Goal: Task Accomplishment & Management: Manage account settings

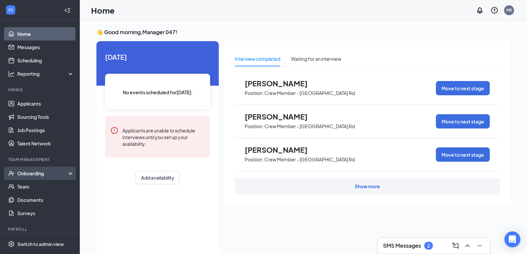
click at [41, 172] on div "Onboarding" at bounding box center [42, 173] width 51 height 7
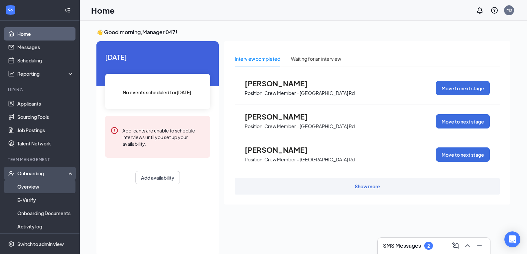
click at [40, 185] on link "Overview" at bounding box center [45, 186] width 57 height 13
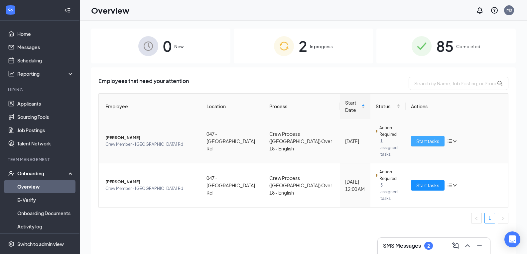
click at [442, 136] on button "Start tasks" at bounding box center [428, 141] width 34 height 11
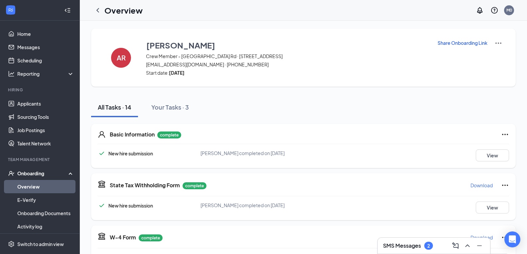
click at [504, 134] on icon "Ellipses" at bounding box center [505, 135] width 8 height 8
click at [404, 154] on div "New hire submission [PERSON_NAME] completed on [DATE] View" at bounding box center [303, 156] width 411 height 12
click at [505, 185] on icon "Ellipses" at bounding box center [505, 185] width 6 height 1
click at [415, 168] on div "Basic Information complete New hire submission [PERSON_NAME] completed on [DATE…" at bounding box center [303, 146] width 424 height 44
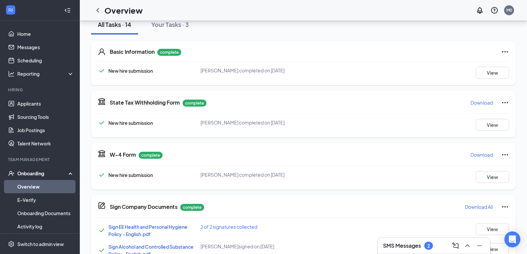
scroll to position [66, 0]
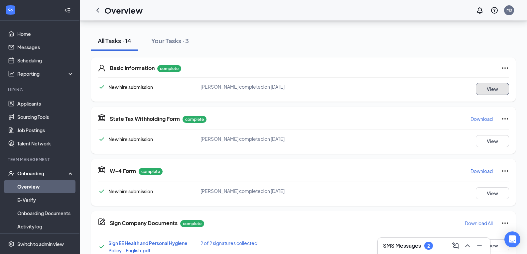
click at [497, 90] on button "View" at bounding box center [492, 89] width 33 height 12
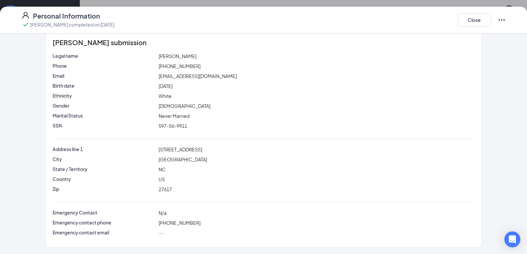
scroll to position [166, 0]
click at [476, 18] on button "Close" at bounding box center [474, 19] width 33 height 13
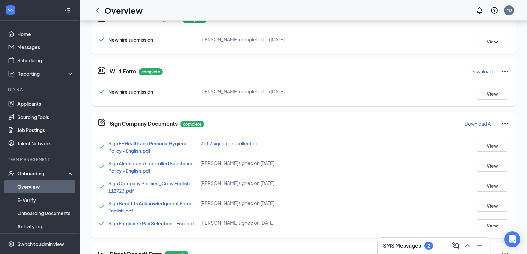
scroll to position [29, 0]
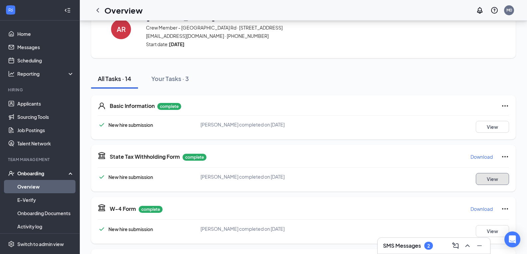
click at [492, 177] on button "View" at bounding box center [492, 179] width 33 height 12
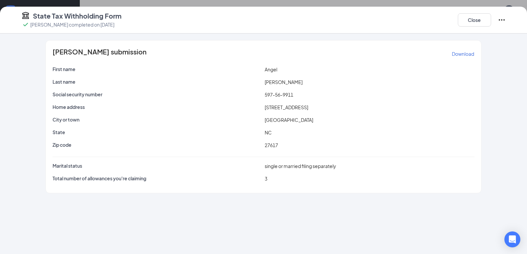
scroll to position [95, 0]
click at [472, 20] on button "Close" at bounding box center [474, 19] width 33 height 13
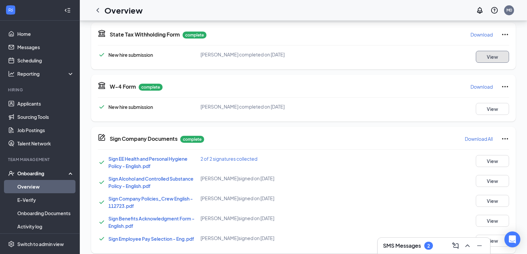
scroll to position [162, 0]
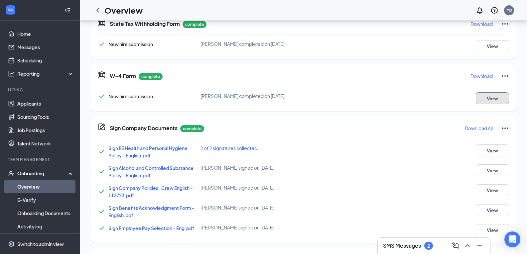
click at [497, 100] on button "View" at bounding box center [492, 98] width 33 height 12
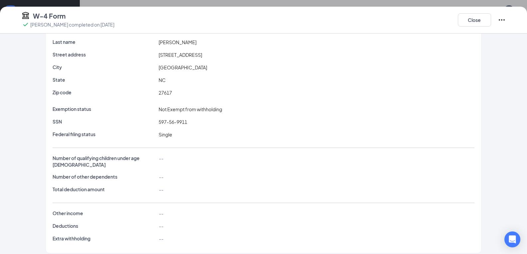
scroll to position [294, 0]
click at [479, 18] on button "Close" at bounding box center [474, 19] width 33 height 13
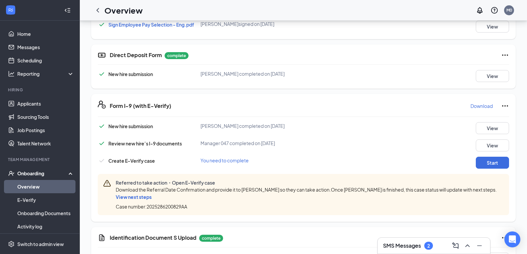
scroll to position [366, 0]
click at [493, 124] on button "View" at bounding box center [492, 128] width 33 height 12
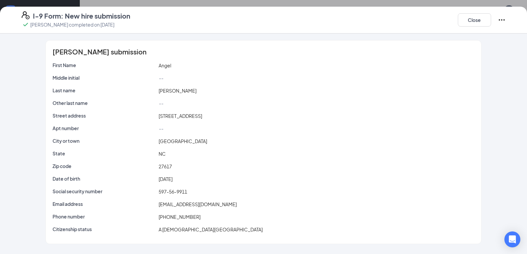
scroll to position [166, 0]
click at [484, 20] on button "Close" at bounding box center [474, 19] width 33 height 13
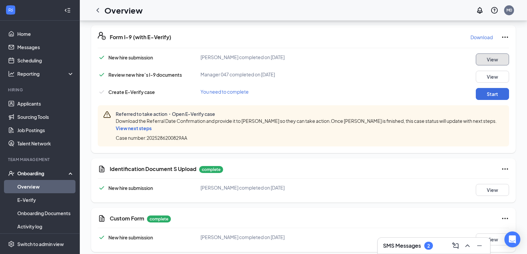
scroll to position [440, 0]
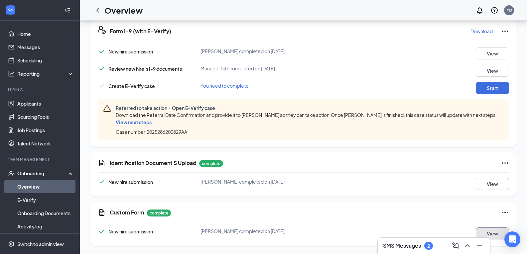
click at [484, 231] on button "View" at bounding box center [492, 234] width 33 height 12
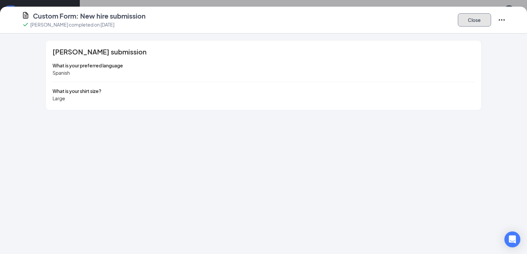
click at [471, 20] on button "Close" at bounding box center [474, 19] width 33 height 13
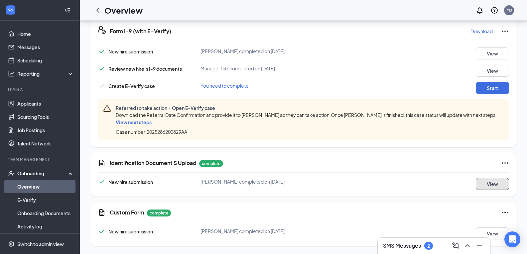
click at [497, 185] on button "View" at bounding box center [492, 184] width 33 height 12
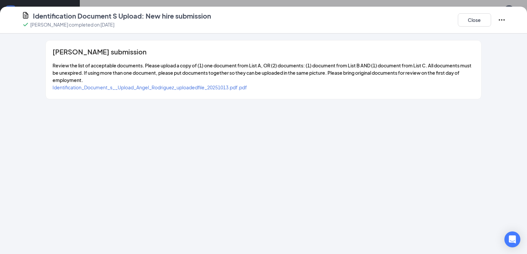
click at [244, 90] on span "Identification_Document_s__Upload_Angel_Rodriguez_uploadedfile_20251013.pdf.pdf" at bounding box center [150, 87] width 194 height 6
click at [470, 21] on button "Close" at bounding box center [474, 19] width 33 height 13
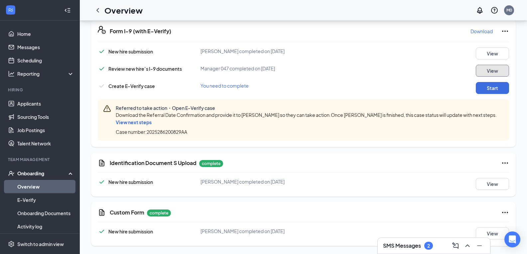
click at [488, 70] on button "View" at bounding box center [492, 71] width 33 height 12
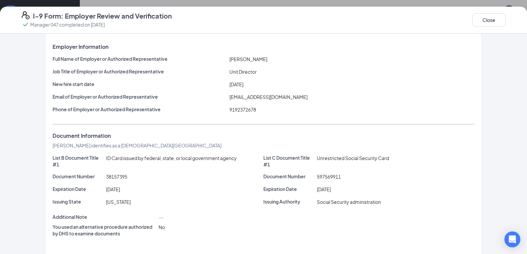
scroll to position [39, 0]
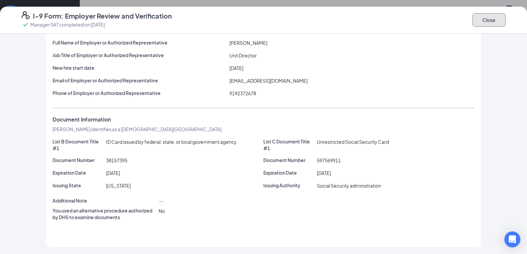
click at [479, 21] on button "Close" at bounding box center [488, 19] width 33 height 13
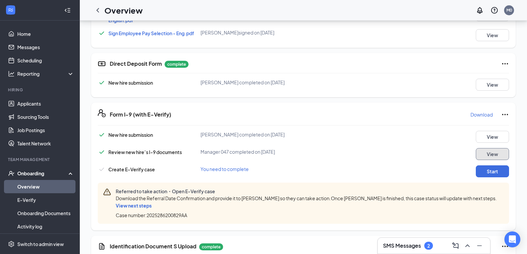
scroll to position [340, 0]
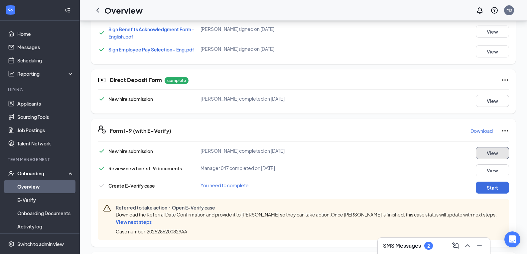
click at [493, 152] on button "View" at bounding box center [492, 153] width 33 height 12
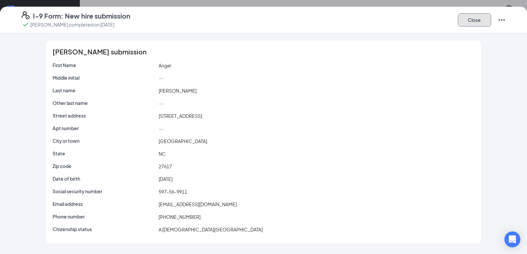
click at [477, 16] on button "Close" at bounding box center [474, 19] width 33 height 13
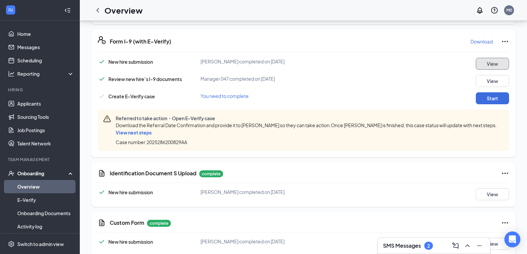
scroll to position [440, 0]
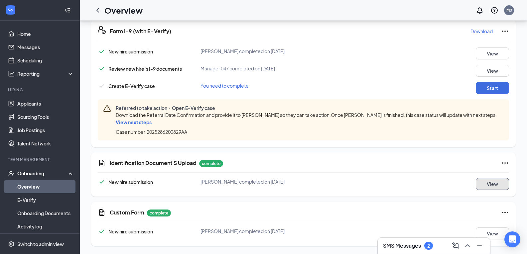
click at [499, 181] on button "View" at bounding box center [492, 184] width 33 height 12
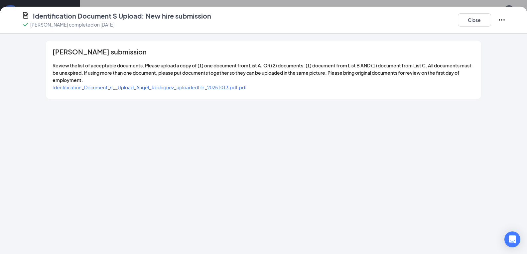
click at [218, 90] on span "Identification_Document_s__Upload_Angel_Rodriguez_uploadedfile_20251013.pdf.pdf" at bounding box center [150, 87] width 194 height 6
click at [479, 19] on button "Close" at bounding box center [474, 19] width 33 height 13
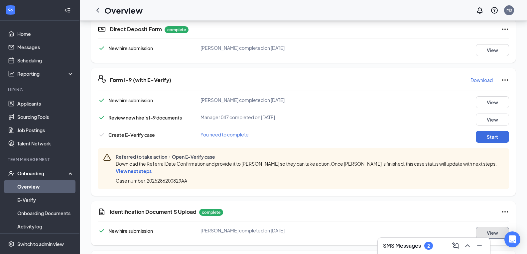
scroll to position [374, 0]
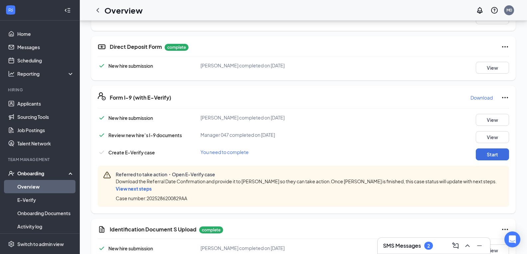
click at [503, 97] on icon "Ellipses" at bounding box center [505, 97] width 6 height 1
click at [437, 90] on div "Form I-9 (with E-Verify) Download New hire submission [PERSON_NAME] completed o…" at bounding box center [303, 150] width 424 height 128
click at [494, 123] on button "View" at bounding box center [492, 120] width 33 height 12
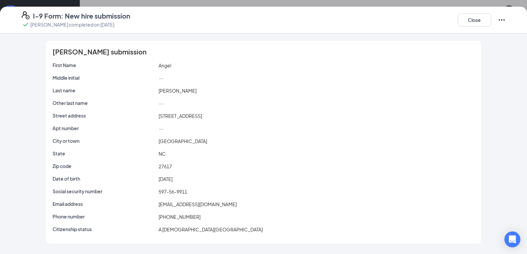
scroll to position [407, 0]
click at [469, 14] on button "Close" at bounding box center [474, 19] width 33 height 13
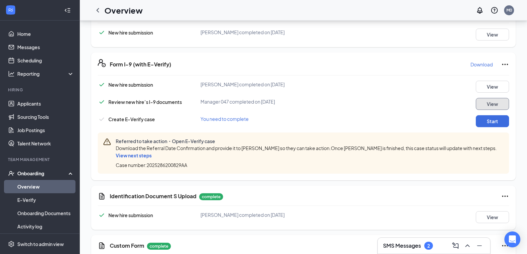
click at [493, 103] on button "View" at bounding box center [492, 104] width 33 height 12
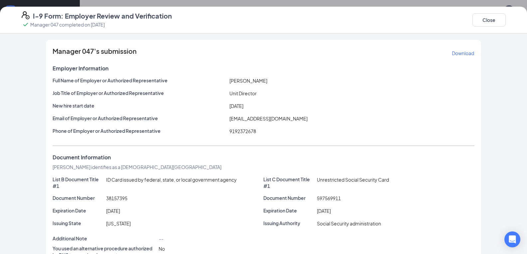
scroll to position [0, 0]
click at [491, 17] on button "Close" at bounding box center [488, 19] width 33 height 13
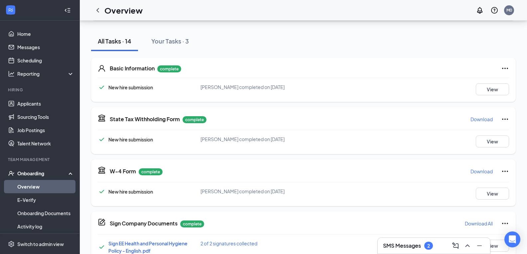
scroll to position [66, 0]
click at [490, 88] on button "View" at bounding box center [492, 89] width 33 height 12
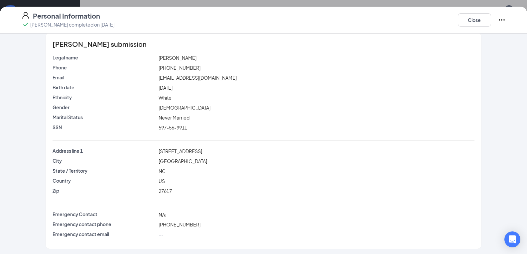
scroll to position [9, 0]
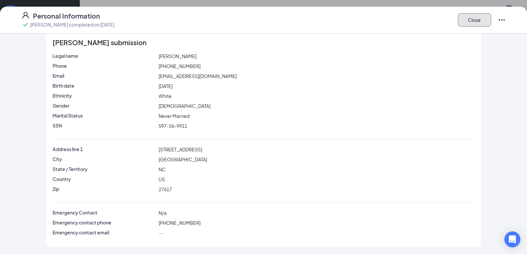
click at [480, 20] on button "Close" at bounding box center [474, 19] width 33 height 13
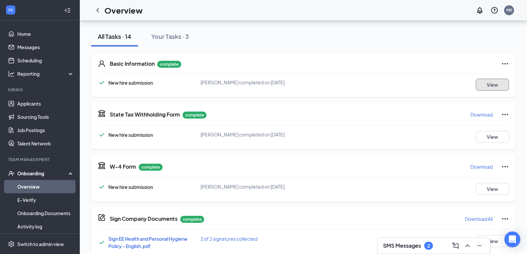
scroll to position [100, 0]
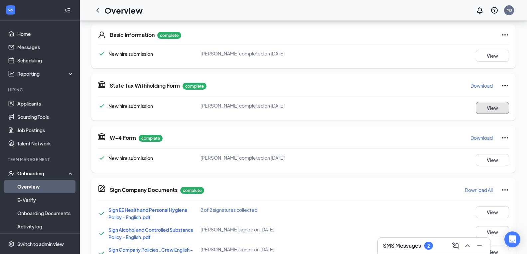
click at [495, 103] on button "View" at bounding box center [492, 108] width 33 height 12
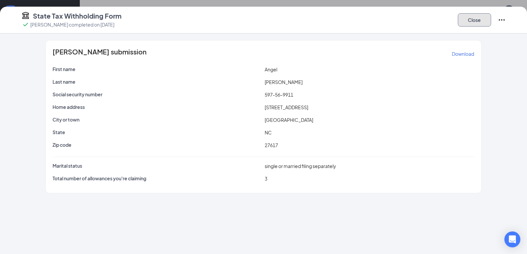
click at [467, 20] on button "Close" at bounding box center [474, 19] width 33 height 13
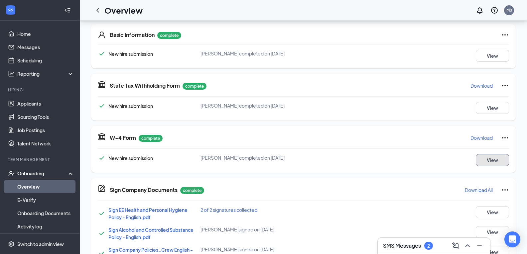
click at [489, 159] on button "View" at bounding box center [492, 160] width 33 height 12
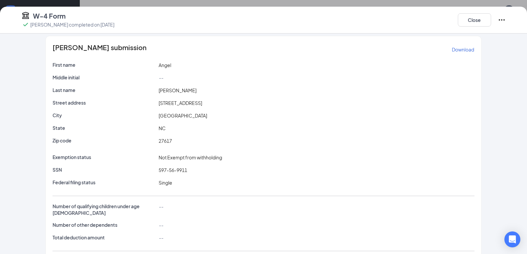
scroll to position [0, 0]
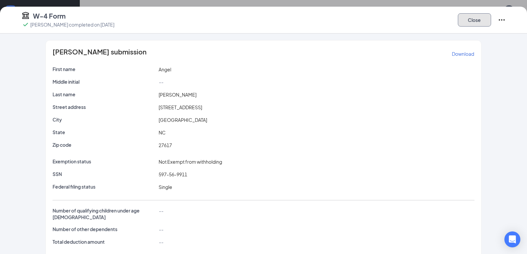
click at [466, 15] on button "Close" at bounding box center [474, 19] width 33 height 13
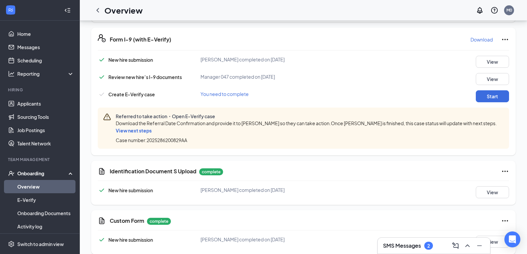
scroll to position [432, 0]
click at [497, 61] on button "View" at bounding box center [492, 62] width 33 height 12
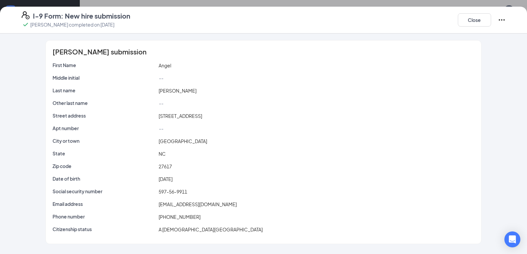
scroll to position [407, 0]
click at [485, 17] on button "Close" at bounding box center [474, 19] width 33 height 13
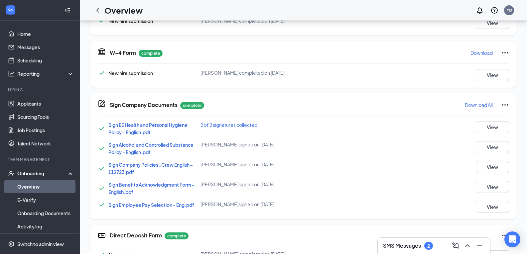
scroll to position [174, 0]
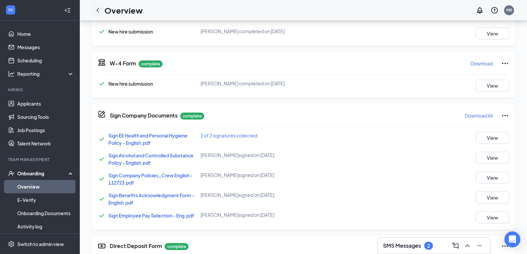
click at [101, 9] on icon "ChevronLeft" at bounding box center [98, 10] width 8 height 8
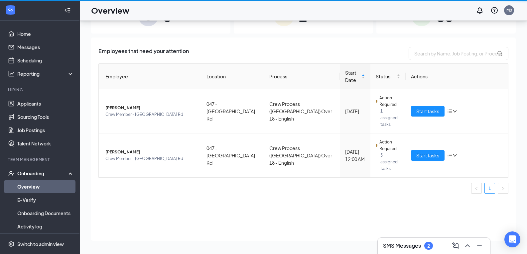
scroll to position [30, 0]
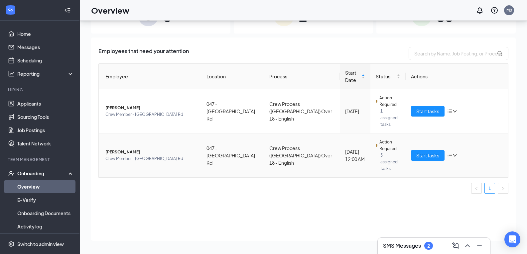
click at [448, 153] on icon "bars" at bounding box center [449, 155] width 5 height 5
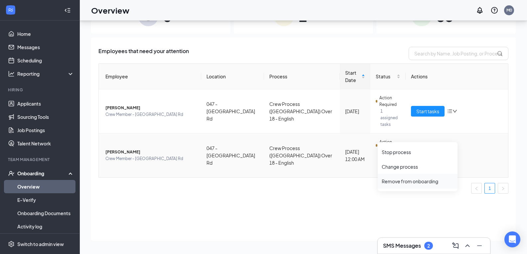
click at [418, 181] on div "Remove from onboarding" at bounding box center [418, 181] width 72 height 7
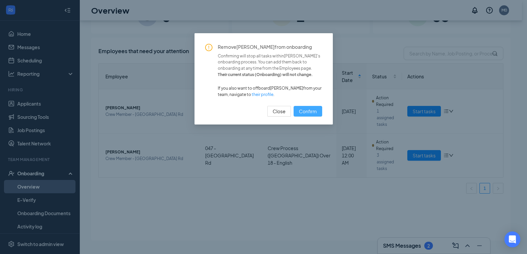
click at [314, 115] on span "Confirm" at bounding box center [308, 111] width 18 height 7
